Goal: Transaction & Acquisition: Purchase product/service

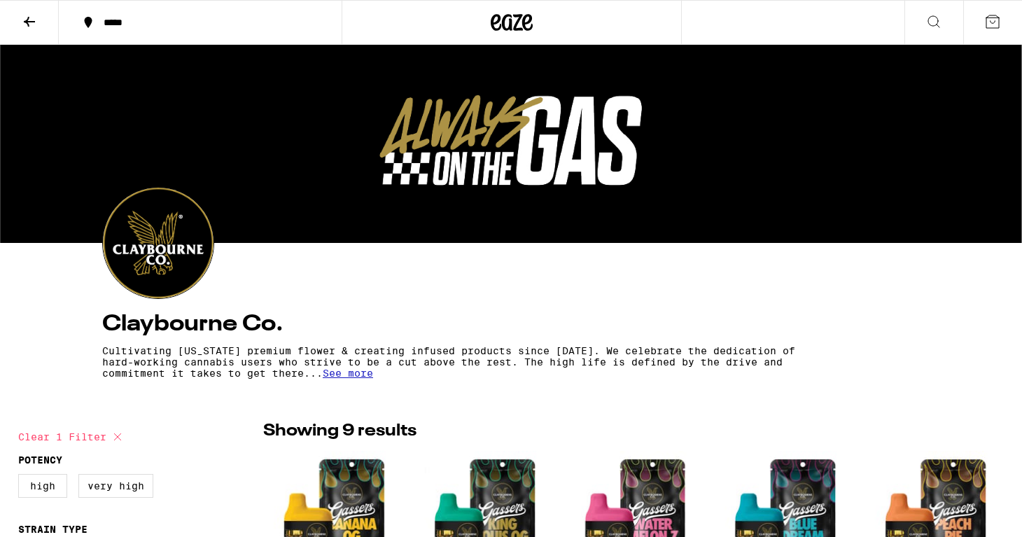
click at [33, 26] on icon at bounding box center [29, 21] width 17 height 17
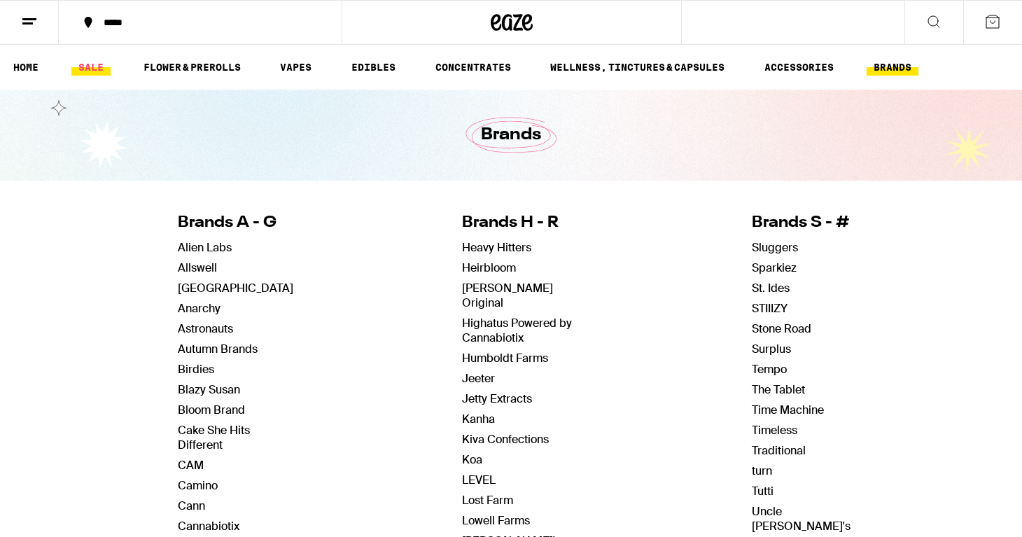
click at [88, 65] on link "SALE" at bounding box center [90, 67] width 39 height 17
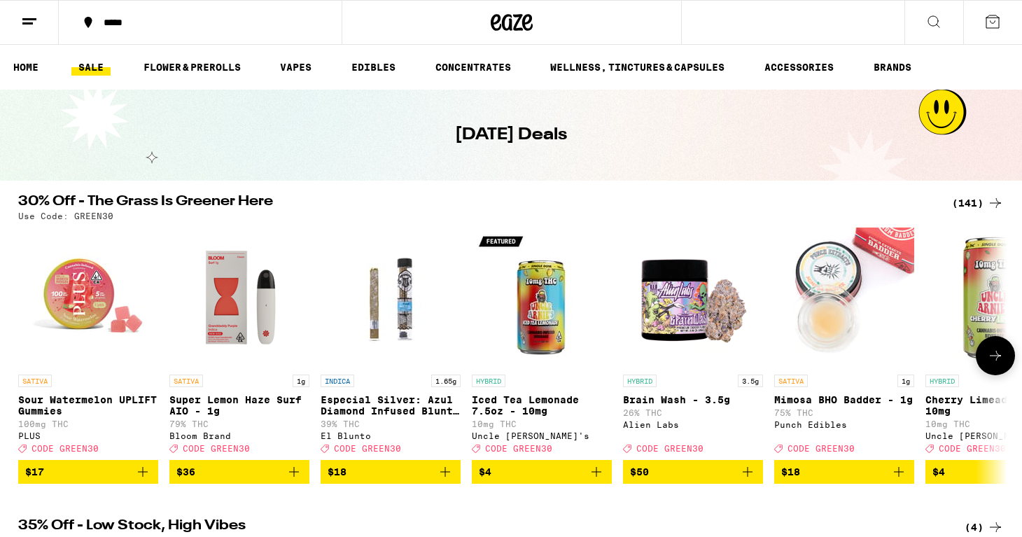
scroll to position [44, 0]
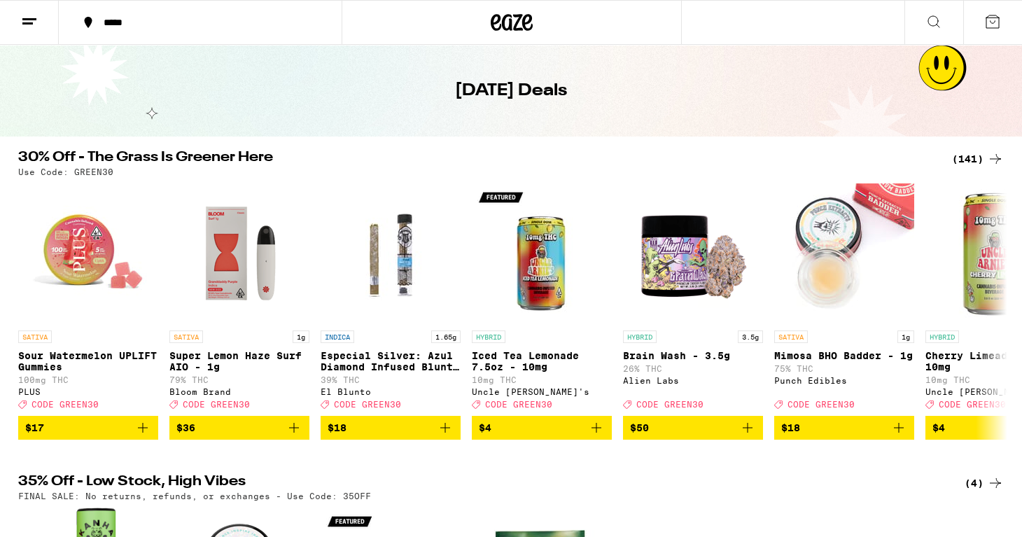
click at [978, 158] on div "(141)" at bounding box center [978, 159] width 52 height 17
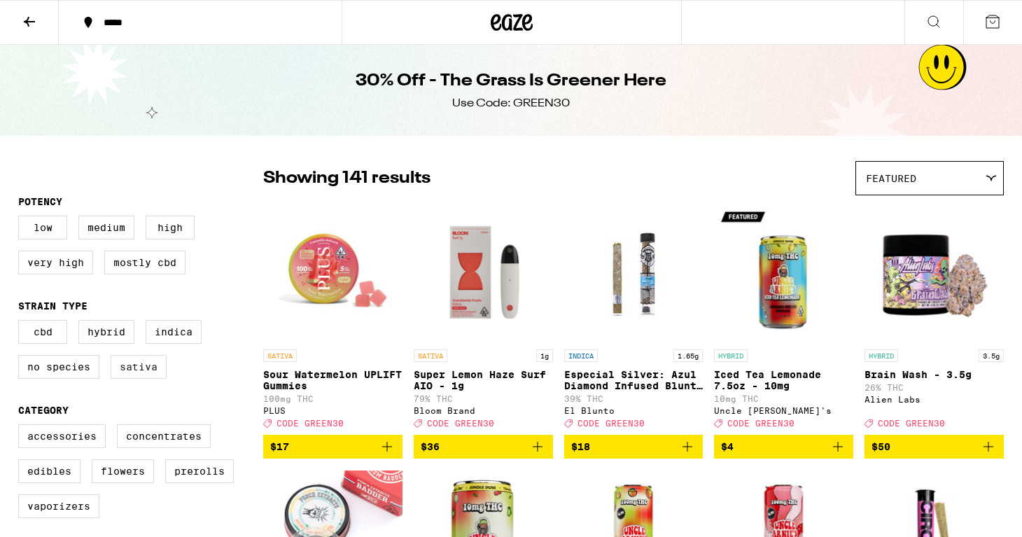
click at [137, 370] on label "Sativa" at bounding box center [139, 367] width 56 height 24
click at [22, 323] on input "Sativa" at bounding box center [21, 322] width 1 height 1
checkbox input "true"
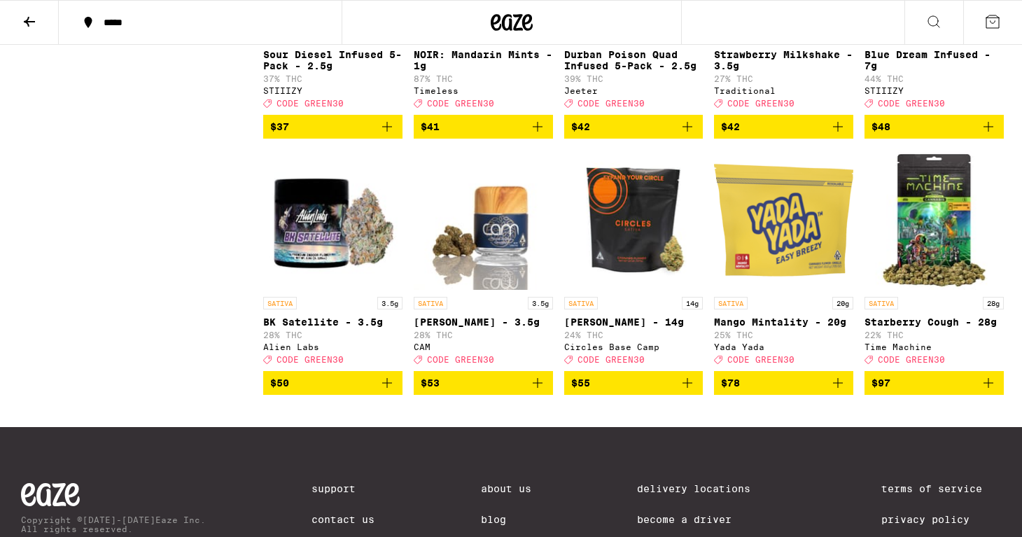
scroll to position [2195, 0]
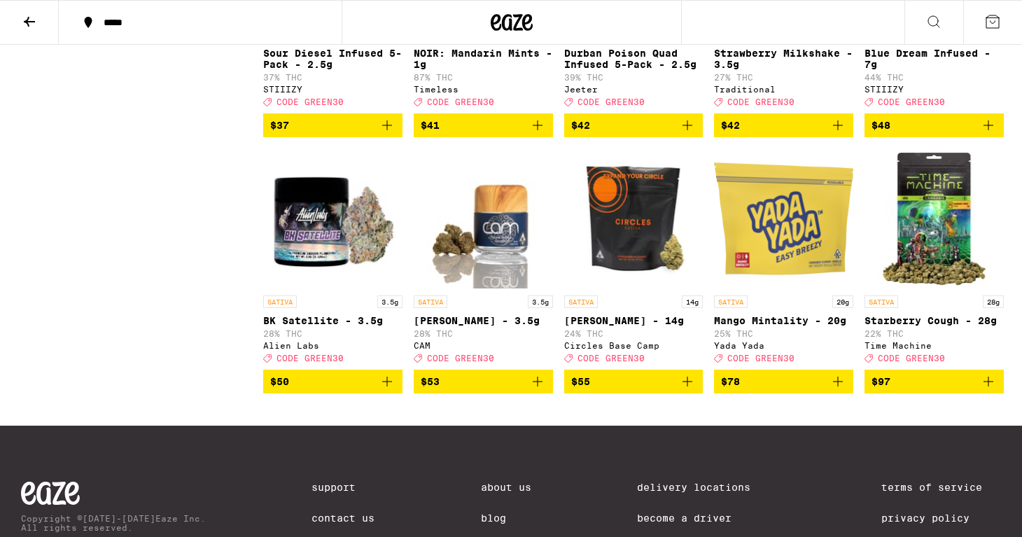
click at [501, 288] on img "Open page for Jack Herer - 3.5g from CAM" at bounding box center [483, 218] width 139 height 140
